Goal: Find specific page/section: Find specific page/section

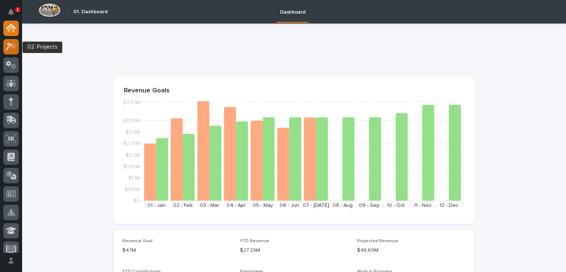
click at [12, 48] on icon at bounding box center [13, 45] width 6 height 7
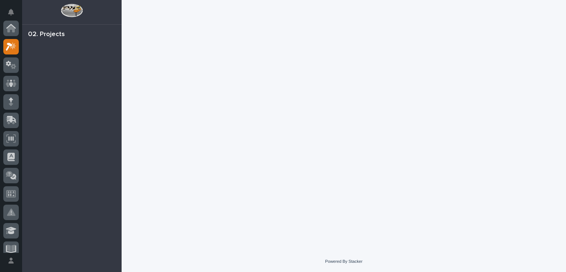
scroll to position [18, 0]
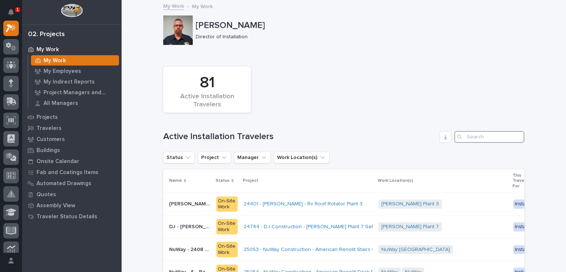
click at [471, 137] on input "Search" at bounding box center [490, 137] width 70 height 12
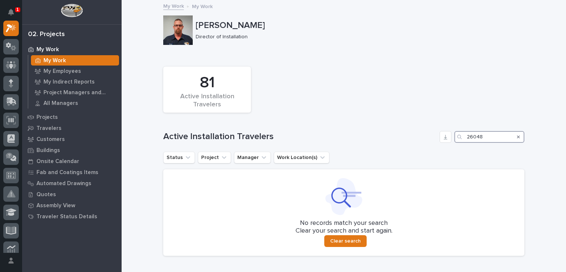
type input "26048"
click at [326, 62] on div "Loading... Saving… 81 Active Installation Travelers Active Installation Travele…" at bounding box center [343, 158] width 361 height 208
click at [311, 85] on div "81 Active Installation Travelers" at bounding box center [344, 89] width 369 height 53
click at [46, 49] on p "My Work" at bounding box center [48, 49] width 22 height 7
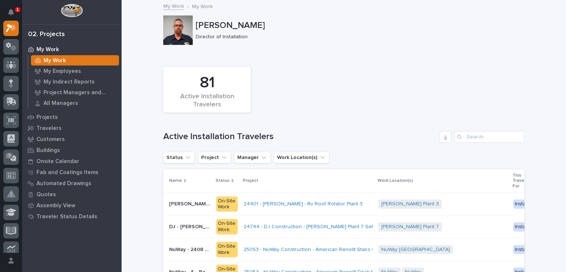
click at [425, 105] on div "81 Active Installation Travelers" at bounding box center [344, 89] width 369 height 53
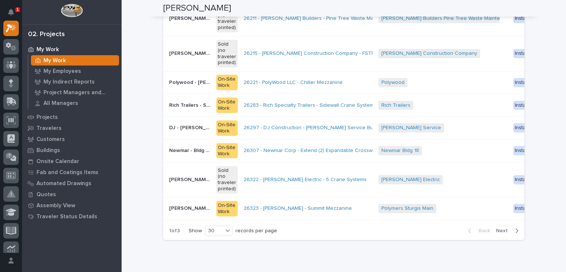
scroll to position [790, 0]
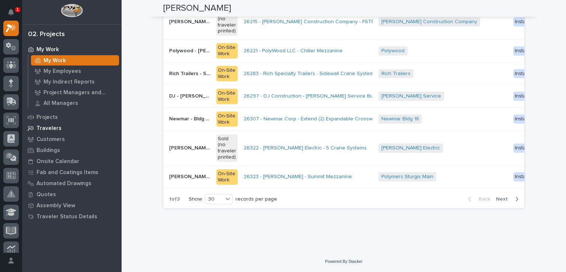
click at [50, 131] on p "Travelers" at bounding box center [49, 128] width 25 height 7
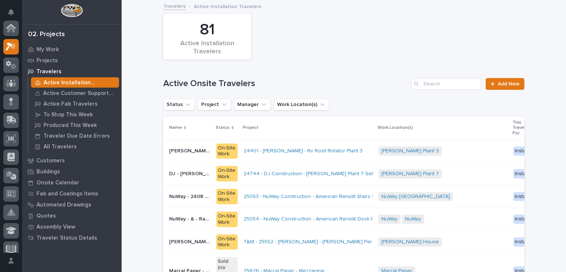
scroll to position [18, 0]
click at [429, 87] on input "Search" at bounding box center [446, 84] width 70 height 12
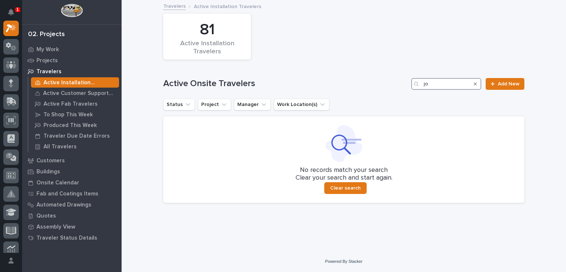
type input "j"
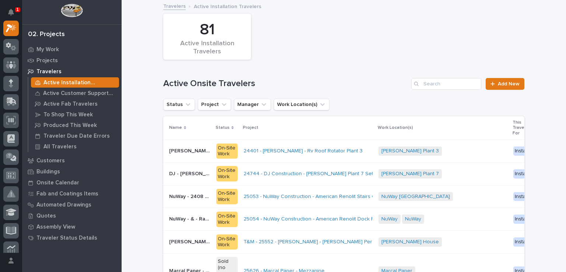
click at [348, 59] on div "81 Active Installation Travelers" at bounding box center [344, 36] width 369 height 53
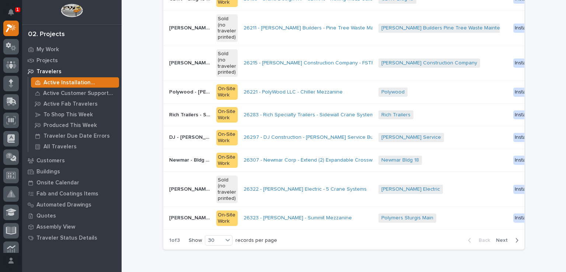
scroll to position [708, 0]
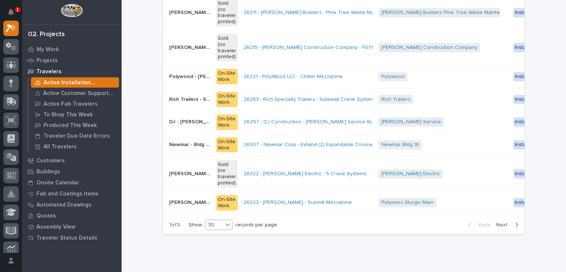
click at [224, 229] on icon at bounding box center [227, 224] width 7 height 7
click at [211, 256] on div "30" at bounding box center [217, 256] width 27 height 9
click at [503, 226] on span "Next" at bounding box center [504, 225] width 16 height 7
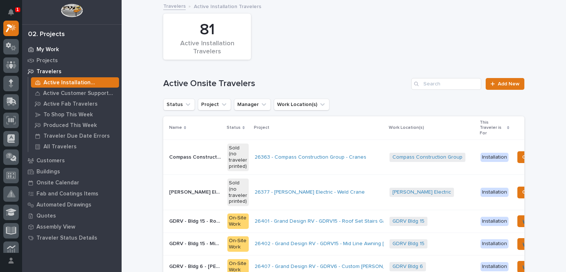
click at [45, 47] on p "My Work" at bounding box center [48, 49] width 22 height 7
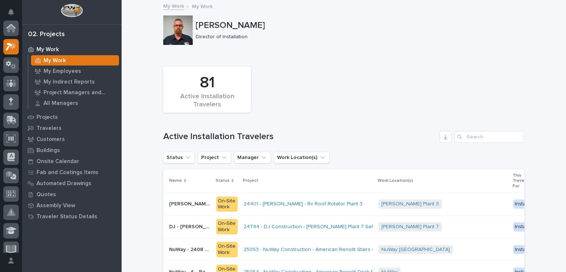
scroll to position [18, 0]
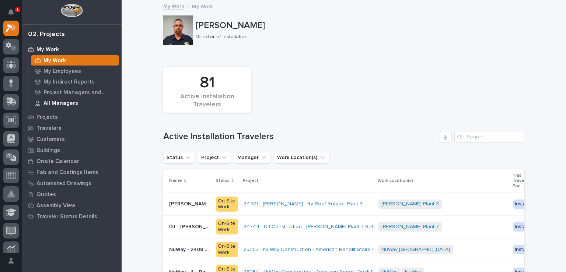
click at [62, 103] on p "All Managers" at bounding box center [61, 103] width 35 height 7
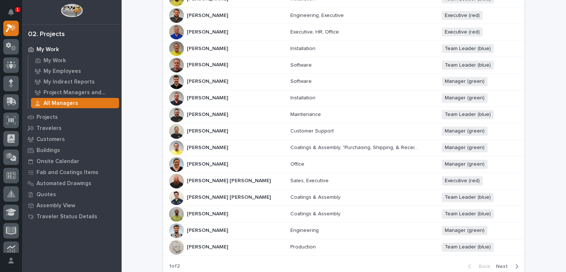
scroll to position [324, 0]
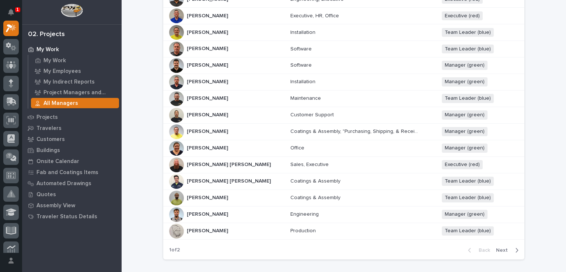
click at [195, 111] on p "[PERSON_NAME]" at bounding box center [208, 115] width 43 height 8
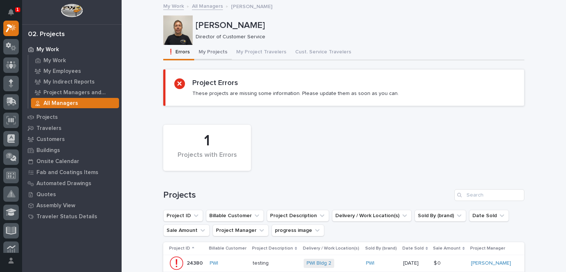
click at [209, 51] on button "My Projects" at bounding box center [213, 52] width 38 height 15
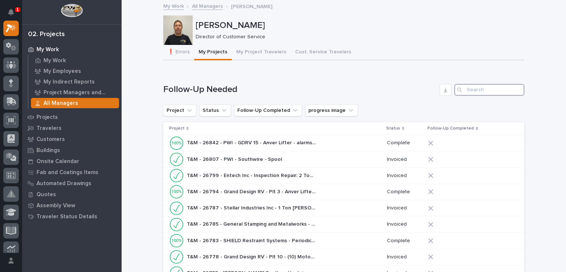
click at [469, 92] on input "Search" at bounding box center [490, 90] width 70 height 12
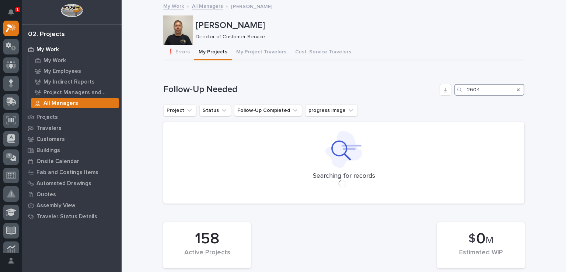
type input "26048"
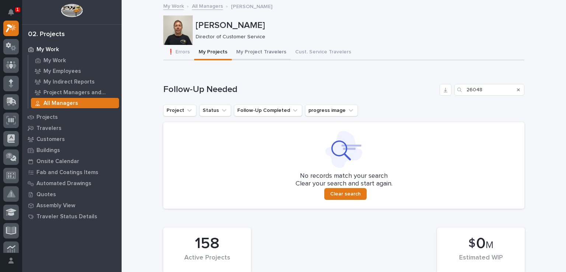
click at [265, 51] on button "My Project Travelers" at bounding box center [261, 52] width 59 height 15
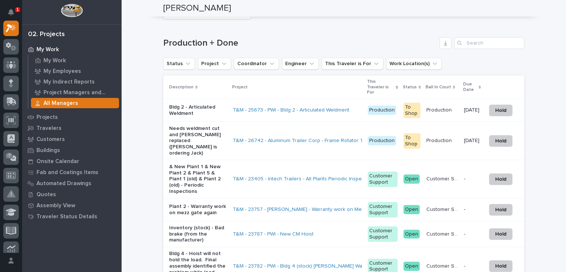
scroll to position [698, 0]
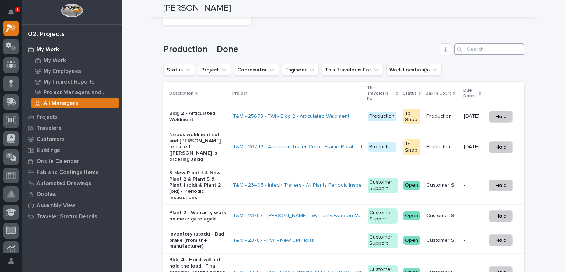
click at [467, 48] on input "Search" at bounding box center [490, 50] width 70 height 12
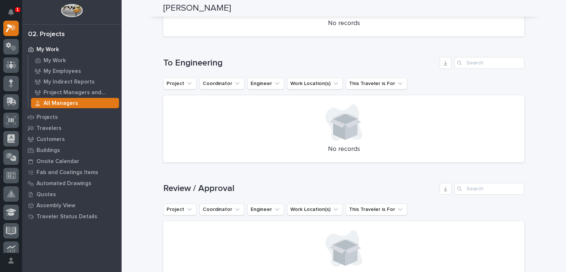
scroll to position [476, 0]
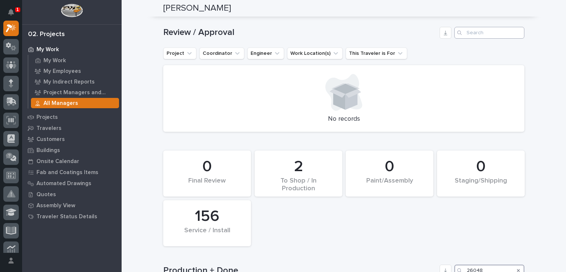
type input "26048"
click at [473, 32] on input "Search" at bounding box center [490, 33] width 70 height 12
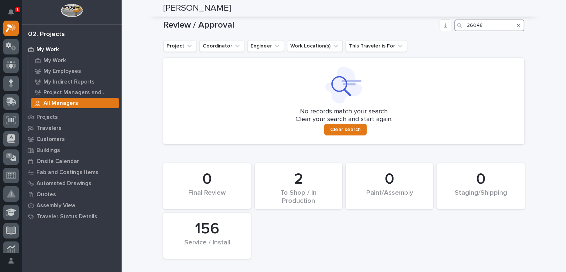
scroll to position [487, 0]
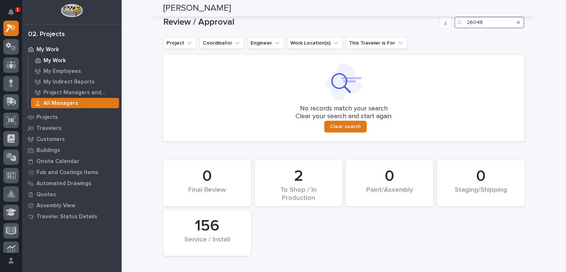
type input "26048"
click at [53, 59] on p "My Work" at bounding box center [55, 61] width 22 height 7
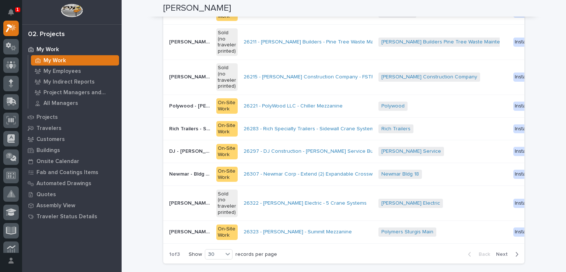
scroll to position [737, 0]
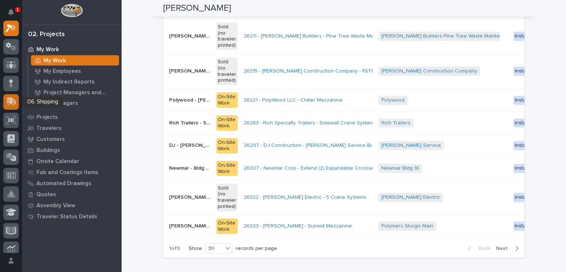
click at [17, 99] on div at bounding box center [10, 101] width 15 height 15
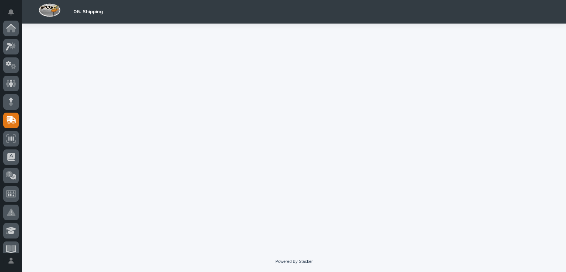
scroll to position [92, 0]
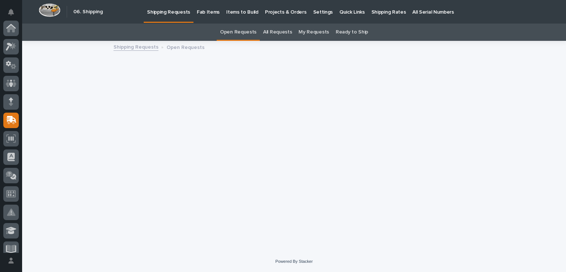
scroll to position [92, 0]
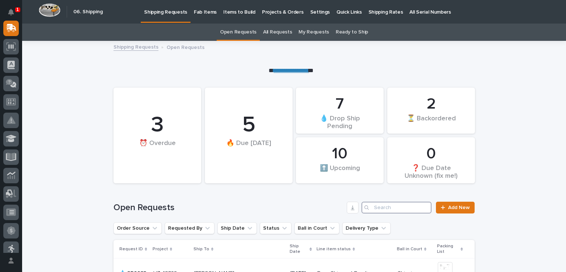
click at [389, 206] on input "Search" at bounding box center [397, 208] width 70 height 12
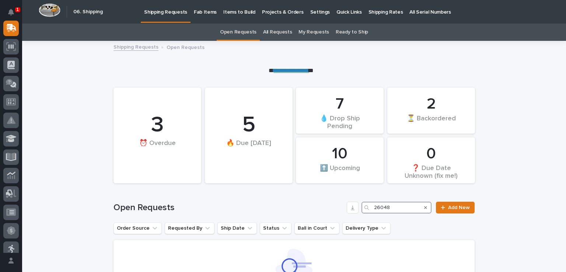
type input "26048"
click at [365, 208] on icon "Search" at bounding box center [367, 208] width 4 height 4
click at [200, 12] on p "Fab Items" at bounding box center [205, 7] width 23 height 15
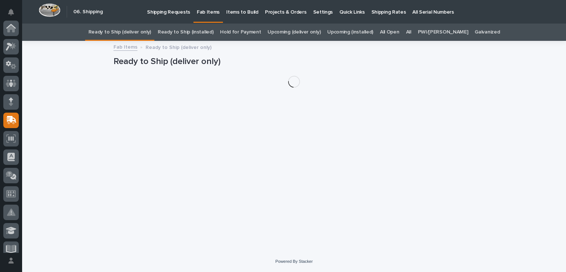
scroll to position [92, 0]
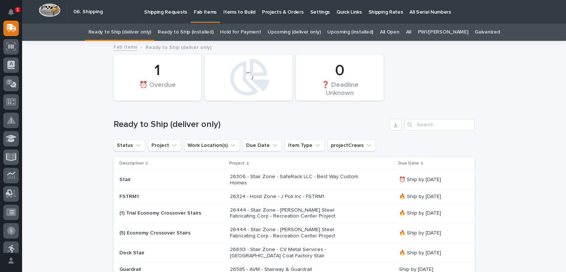
click at [415, 34] on div "All" at bounding box center [409, 32] width 12 height 17
click at [411, 31] on link "All" at bounding box center [408, 32] width 5 height 17
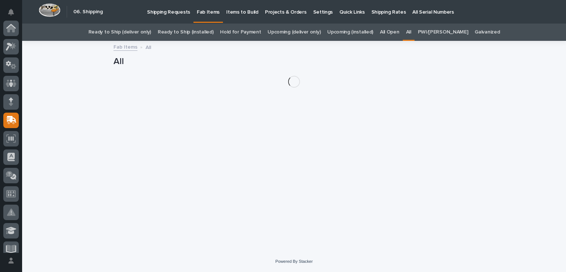
scroll to position [92, 0]
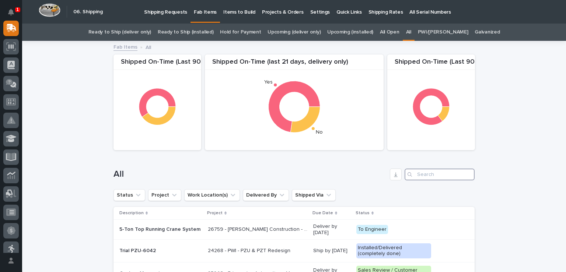
click at [417, 174] on input "Search" at bounding box center [440, 175] width 70 height 12
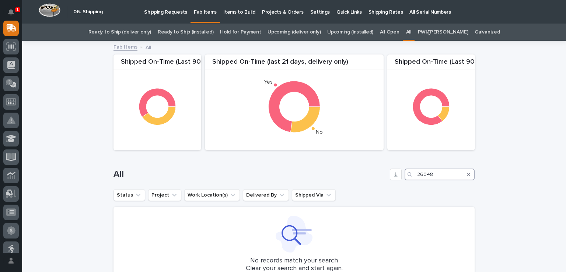
type input "26048"
click at [16, 8] on p "1" at bounding box center [17, 9] width 3 height 5
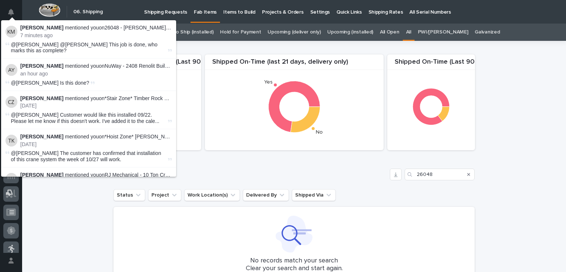
click at [45, 24] on li "[PERSON_NAME] mentioned you on 26048 - [PERSON_NAME]'s Drywall - Hoist Upgrade …" at bounding box center [88, 39] width 175 height 38
click at [127, 25] on link "26048 - [PERSON_NAME]'s Drywall - Hoist Upgrade" at bounding box center [165, 28] width 121 height 6
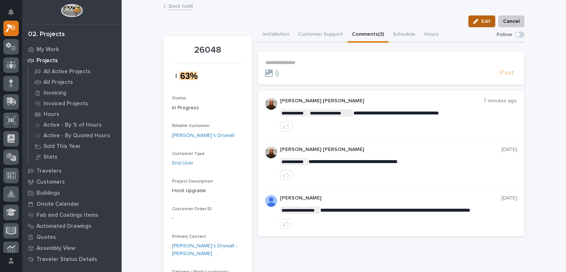
click at [485, 20] on span "Edit" at bounding box center [486, 21] width 9 height 7
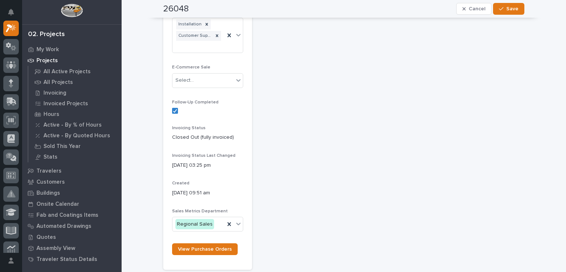
scroll to position [997, 0]
